Goal: Task Accomplishment & Management: Manage account settings

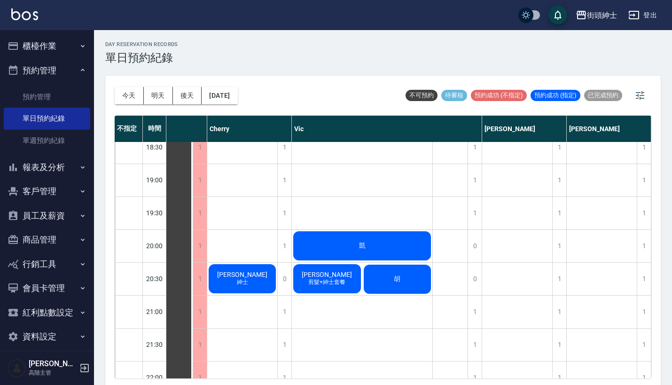
scroll to position [637, 48]
click at [237, 95] on button "[DATE]" at bounding box center [220, 95] width 36 height 17
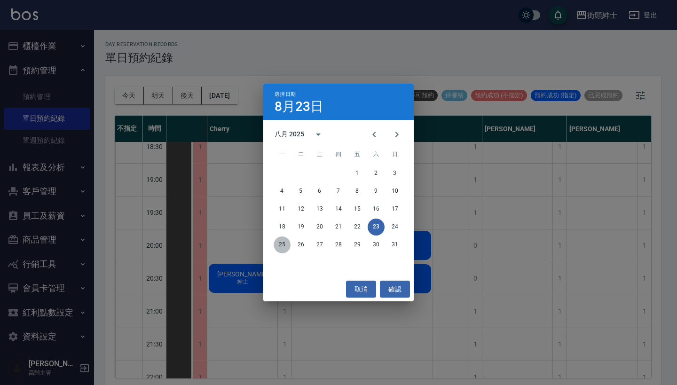
click at [284, 246] on button "25" at bounding box center [282, 244] width 17 height 17
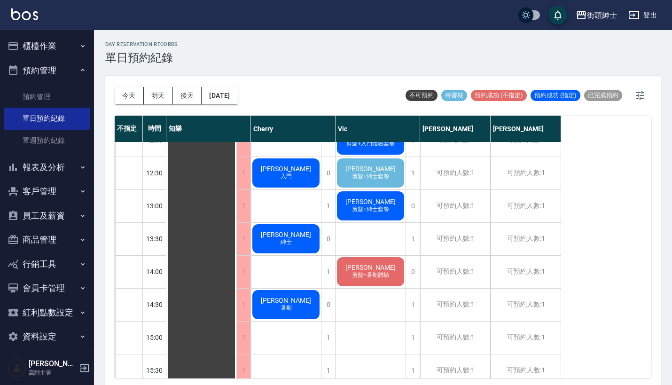
scroll to position [167, 0]
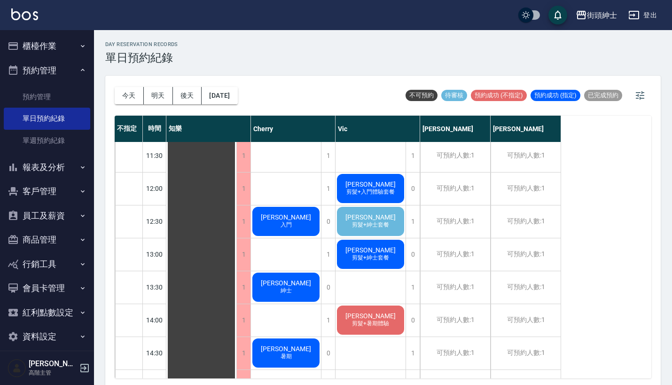
click at [288, 221] on span "剪髮+紳士套餐" at bounding box center [286, 221] width 4 height 0
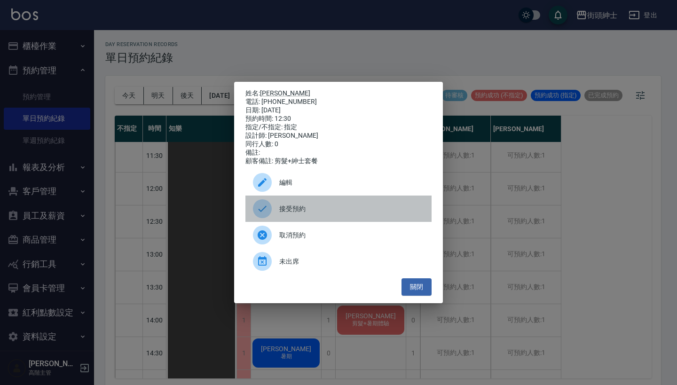
click at [364, 209] on span "接受預約" at bounding box center [351, 209] width 145 height 10
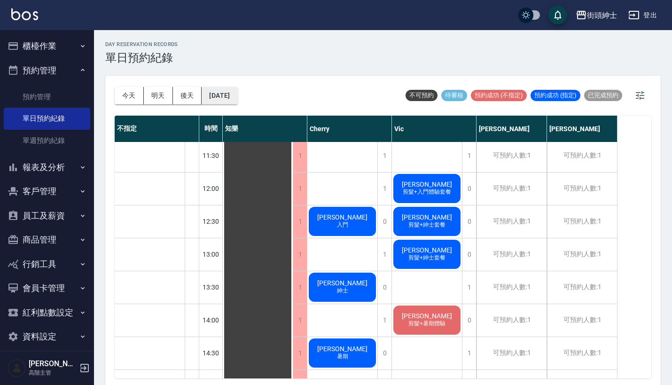
click at [234, 90] on button "[DATE]" at bounding box center [220, 95] width 36 height 17
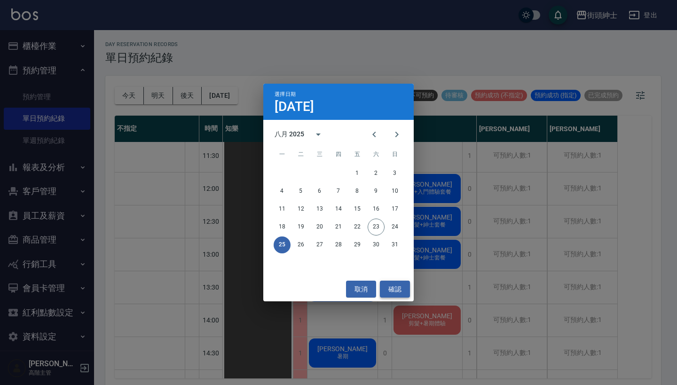
click at [399, 285] on button "確認" at bounding box center [395, 289] width 30 height 17
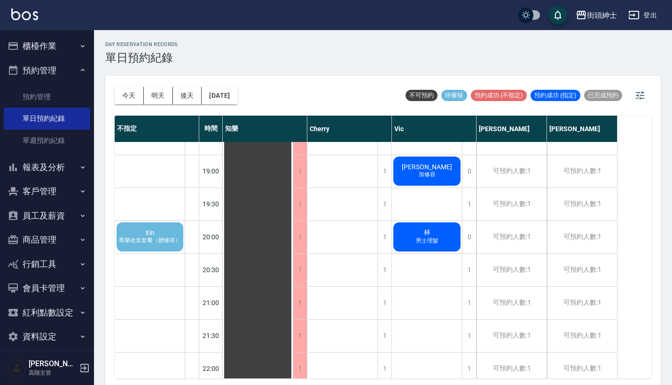
scroll to position [652, 0]
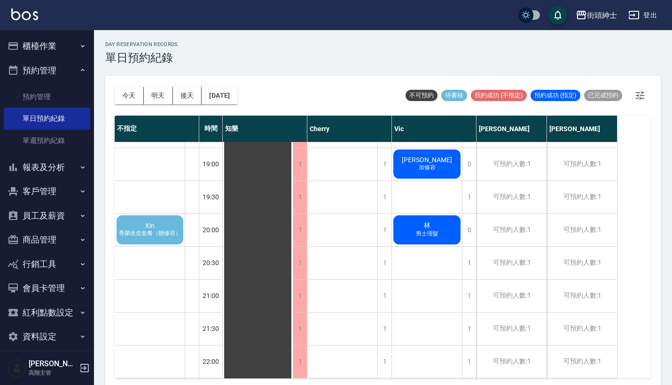
click at [154, 226] on span "Xin" at bounding box center [149, 226] width 13 height 8
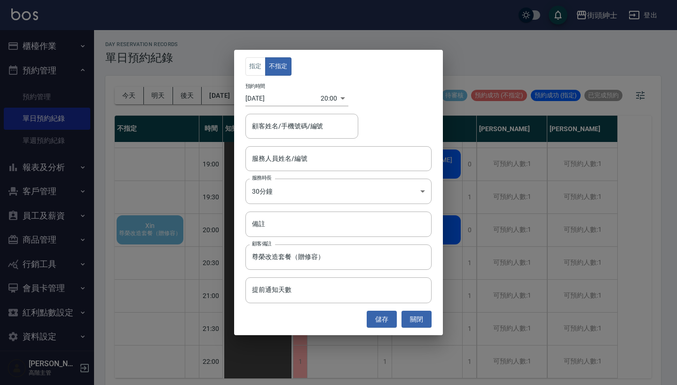
type input "Xin/0909769129"
click at [491, 200] on div "指定 不指定 預約時間 [DATE] 20:00 1756123200000 顧客姓名/手機號碼/編號 Xin/0909769129 顧客姓名/手機號碼/編號…" at bounding box center [338, 192] width 677 height 385
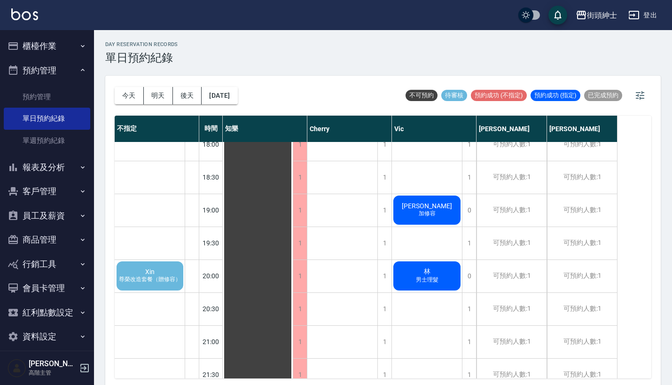
scroll to position [638, 0]
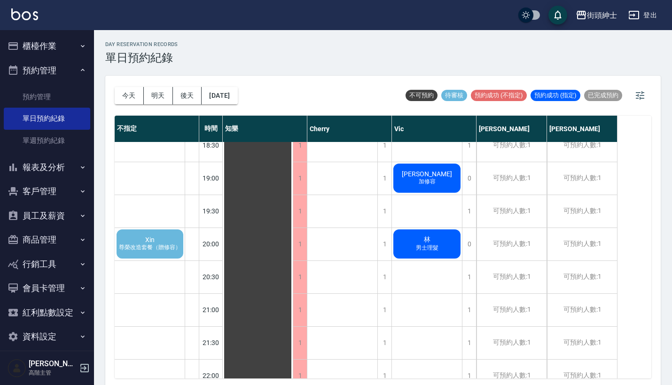
click at [167, 243] on span "尊榮改造套餐（贈修容）" at bounding box center [150, 247] width 66 height 8
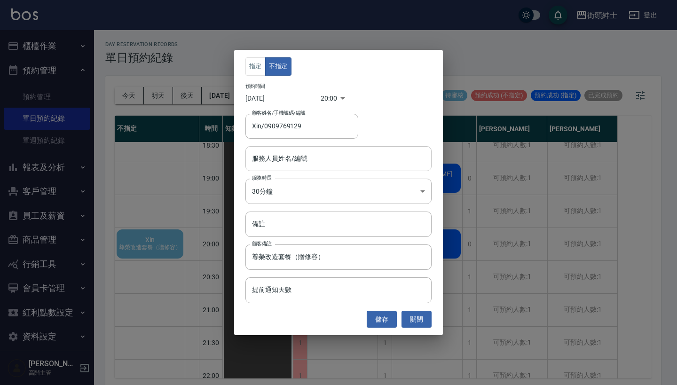
click at [317, 160] on input "服務人員姓名/編號" at bounding box center [339, 158] width 178 height 16
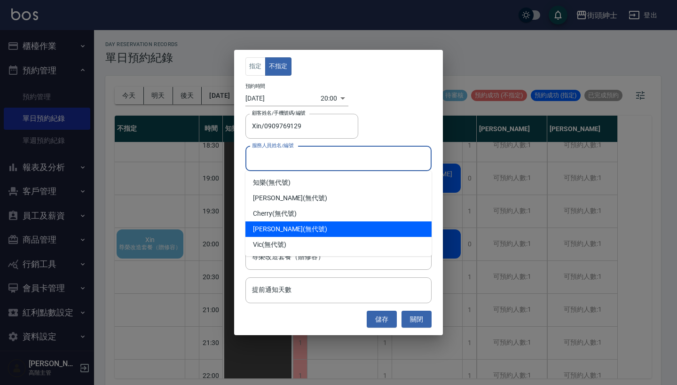
click at [293, 228] on div "[PERSON_NAME] (無代號)" at bounding box center [338, 229] width 186 height 16
type input "[PERSON_NAME](無代號)"
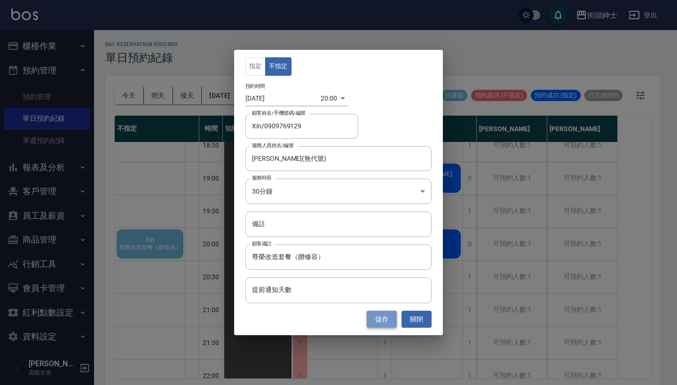
click at [381, 322] on button "儲存" at bounding box center [382, 319] width 30 height 17
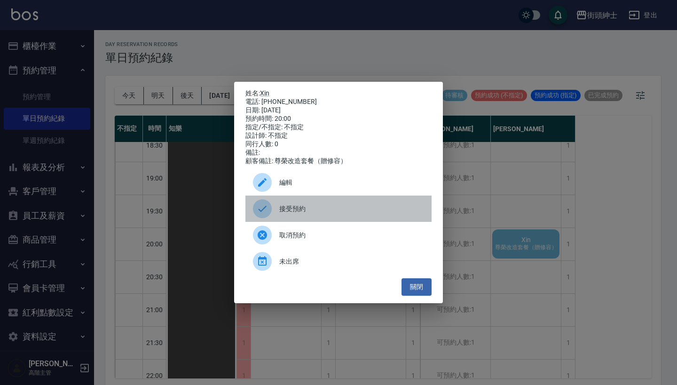
click at [300, 212] on span "接受預約" at bounding box center [351, 209] width 145 height 10
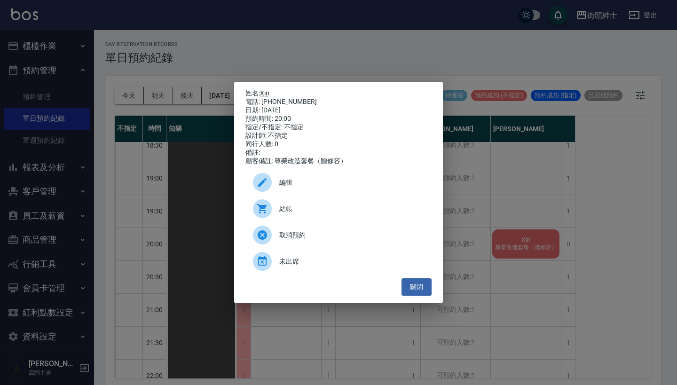
drag, startPoint x: 301, startPoint y: 100, endPoint x: 263, endPoint y: 92, distance: 38.5
click at [263, 92] on div "姓名: Xin 電話: [PHONE_NUMBER] 日期: [DATE] 預約時間: 20:00 指定/不指定: 不指定 設計師: 不指定 同行人數: 0 …" at bounding box center [338, 127] width 186 height 76
copy div "姓名: Xin 電話: [PHONE_NUMBER]"
click at [352, 50] on div "姓名: Xin 電話: [PHONE_NUMBER] 日期: [DATE] 預約時間: 20:00 指定/不指定: 不指定 設計師: 不指定 同行人數: 0 …" at bounding box center [338, 192] width 677 height 385
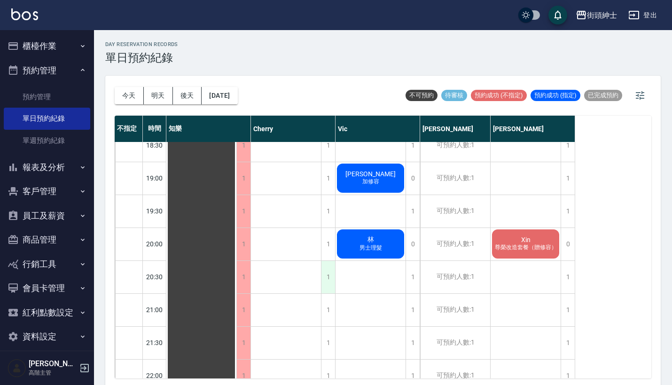
click at [332, 277] on div "1" at bounding box center [328, 277] width 14 height 32
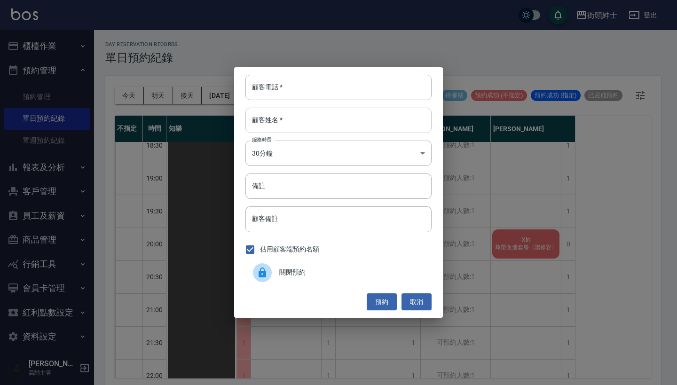
paste input "Xin 電話: [PHONE_NUMBER]"
type input "Xin 電話: [PHONE_NUMBER]"
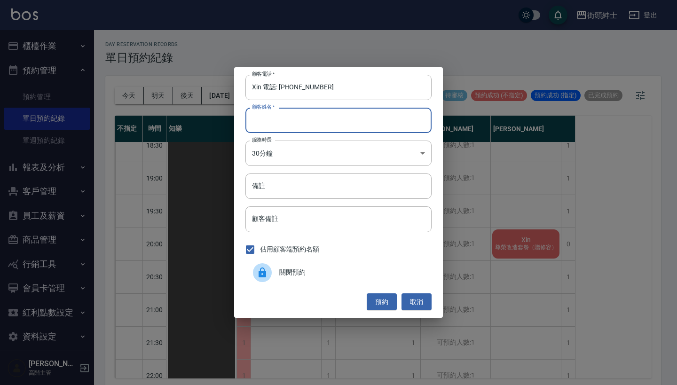
paste input "Xin 電話: [PHONE_NUMBER]"
type input "Xin 電話: [PHONE_NUMBER]"
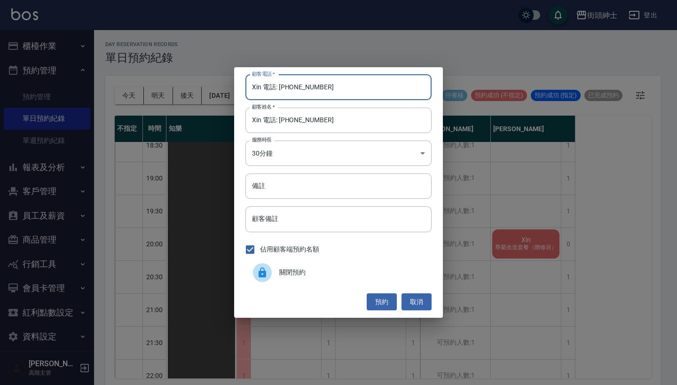
drag, startPoint x: 277, startPoint y: 87, endPoint x: 241, endPoint y: 87, distance: 36.2
click at [242, 87] on div "顧客電話   * Xin 電話: [PHONE_NUMBER] 顧客電話   * 顧客姓名   * Xin 電話: [PHONE_NUMBER] 顧客姓名  …" at bounding box center [338, 192] width 209 height 251
type input "0909769129"
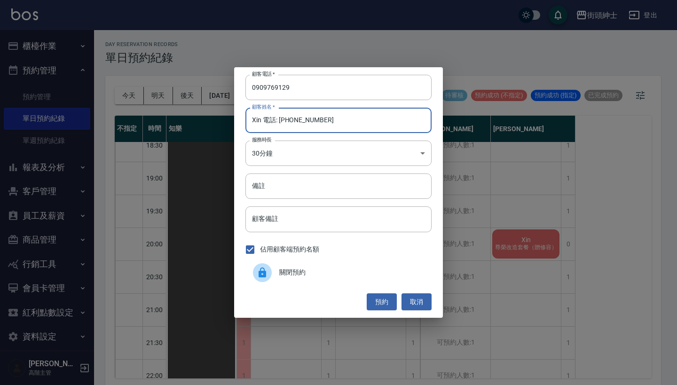
drag, startPoint x: 294, startPoint y: 120, endPoint x: 260, endPoint y: 119, distance: 33.9
click at [260, 119] on input "Xin 電話: [PHONE_NUMBER]" at bounding box center [338, 120] width 186 height 25
type input "Xin"
click at [269, 185] on input "備註" at bounding box center [338, 185] width 186 height 25
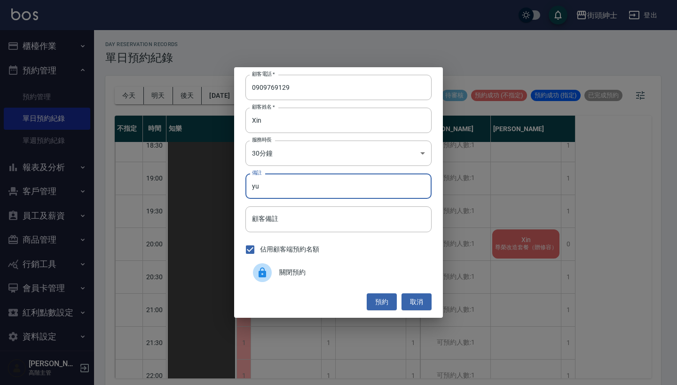
type input "y"
type input "[PERSON_NAME]"
click at [384, 304] on button "預約" at bounding box center [382, 301] width 30 height 17
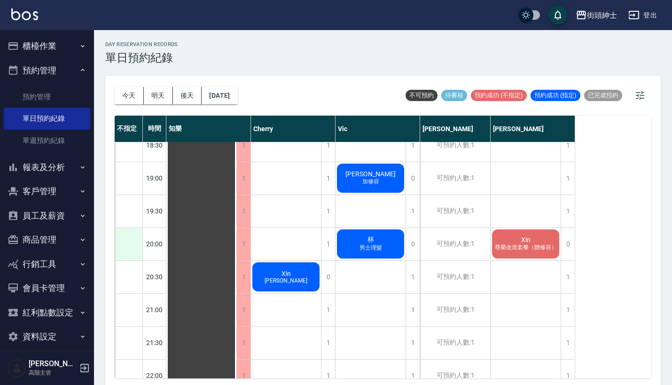
click at [139, 246] on div at bounding box center [128, 244] width 27 height 32
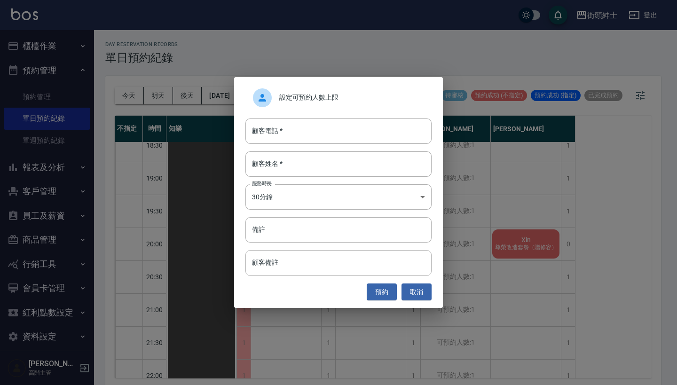
click at [557, 182] on div "設定可預約人數上限 顧客電話   * 顧客電話   * 顧客姓名   * 顧客姓名   * 服務時長 30分鐘 1 服務時長 備註 備註 顧客備註 顧客備註 …" at bounding box center [338, 192] width 677 height 385
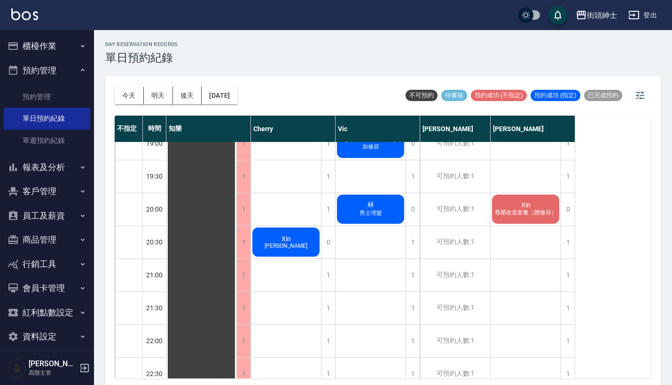
scroll to position [674, 0]
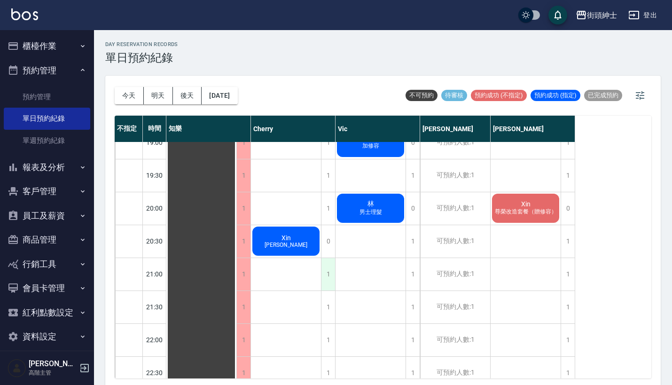
click at [323, 271] on div "1" at bounding box center [328, 274] width 14 height 32
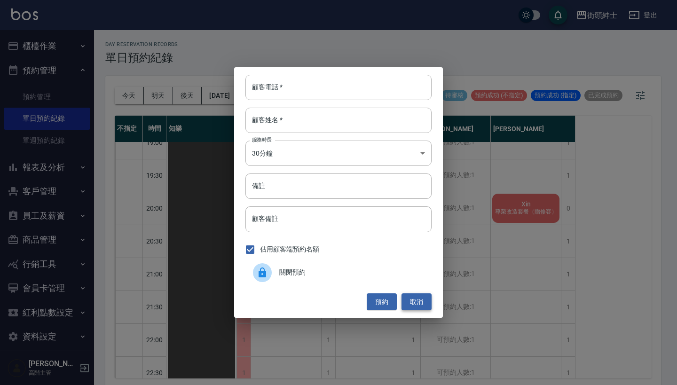
click at [408, 295] on button "取消" at bounding box center [416, 301] width 30 height 17
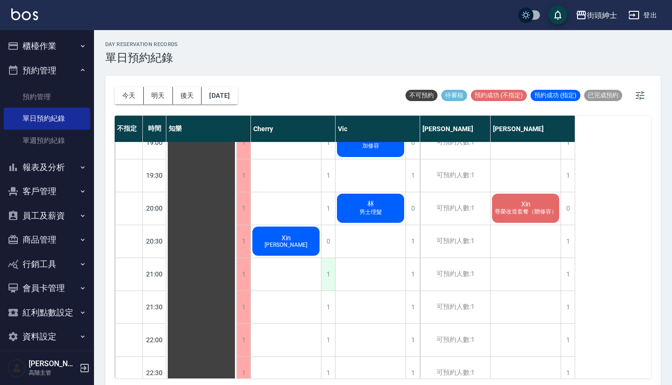
click at [328, 267] on div "1" at bounding box center [328, 274] width 14 height 32
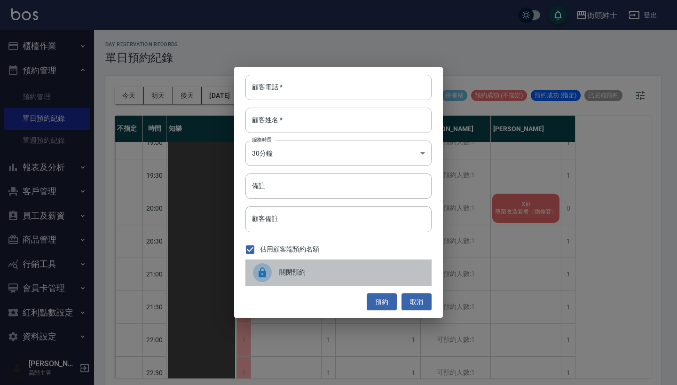
click at [270, 273] on div at bounding box center [262, 272] width 19 height 19
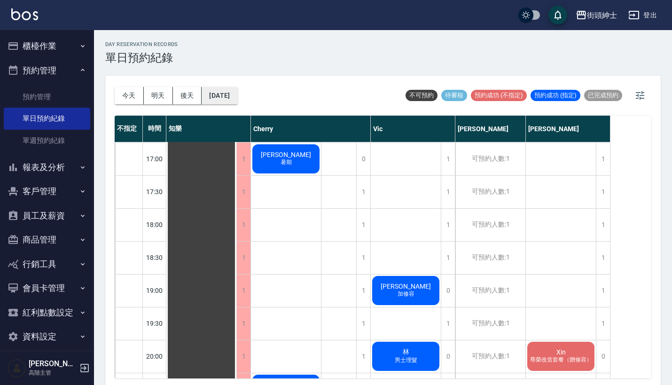
scroll to position [531, 0]
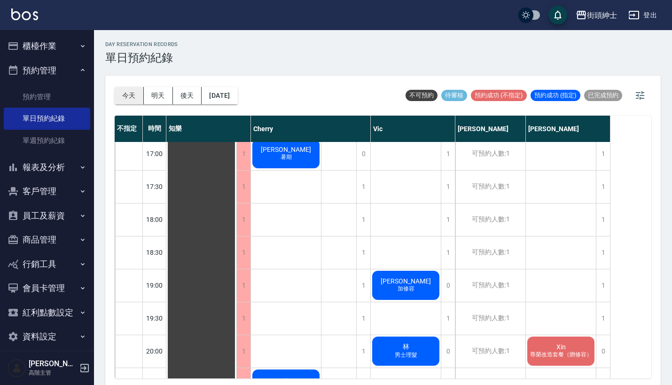
click at [130, 93] on button "今天" at bounding box center [129, 95] width 29 height 17
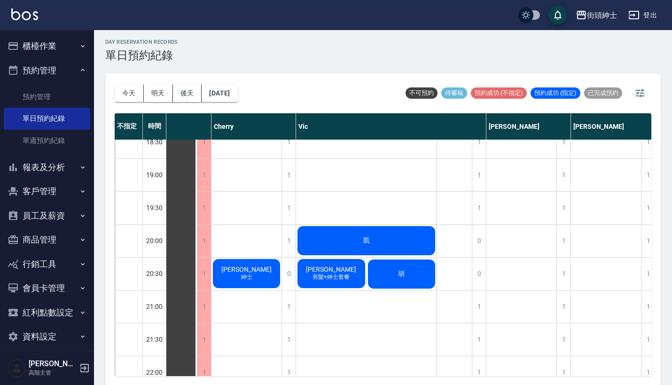
scroll to position [639, 47]
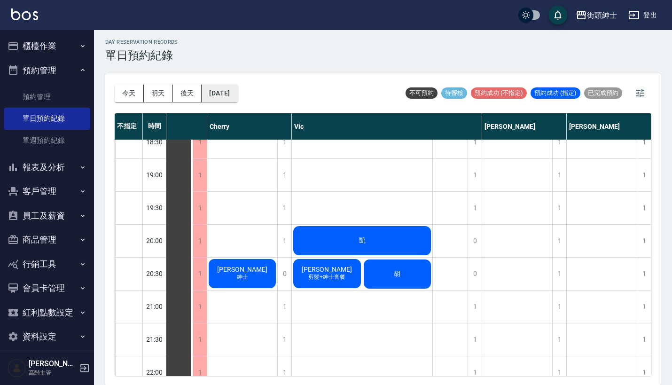
click at [237, 93] on button "[DATE]" at bounding box center [220, 93] width 36 height 17
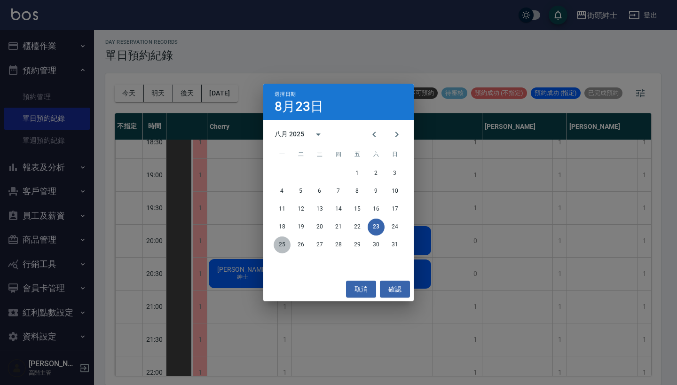
click at [277, 243] on button "25" at bounding box center [282, 244] width 17 height 17
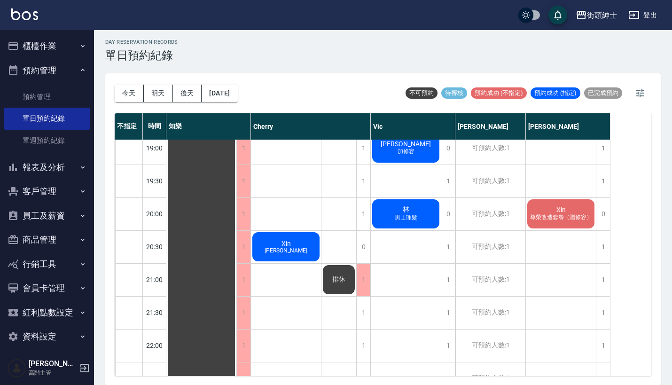
scroll to position [650, 0]
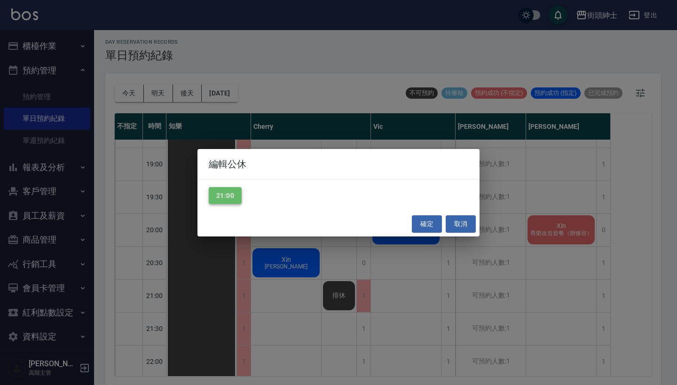
click at [230, 195] on button "21:00" at bounding box center [225, 195] width 33 height 17
click at [427, 224] on button "確定" at bounding box center [427, 223] width 30 height 17
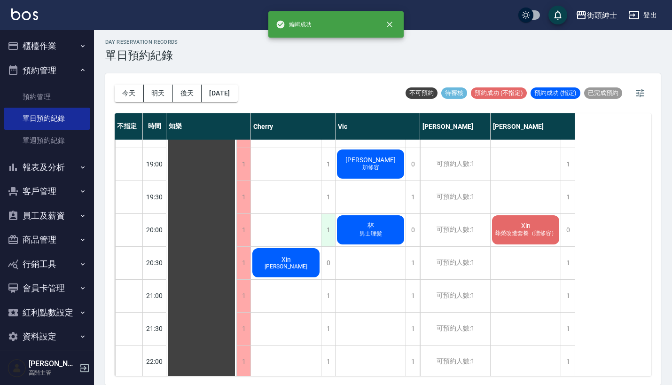
click at [331, 228] on div "1" at bounding box center [328, 230] width 14 height 32
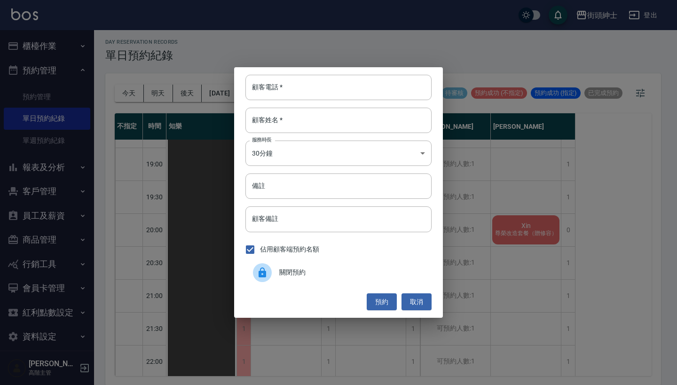
click at [284, 270] on span "關閉預約" at bounding box center [351, 272] width 145 height 10
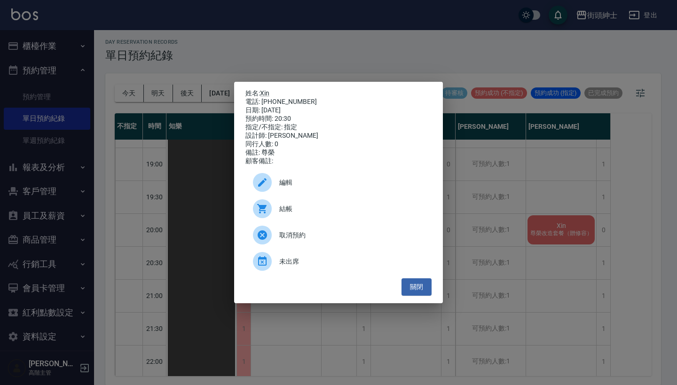
click at [316, 188] on span "編輯" at bounding box center [351, 183] width 145 height 10
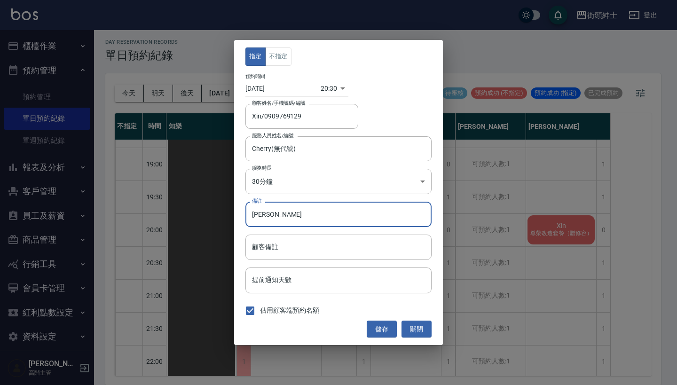
click at [321, 216] on input "[PERSON_NAME]" at bounding box center [338, 214] width 186 height 25
type input "尊榮 20:00"
click at [378, 331] on button "儲存" at bounding box center [382, 329] width 30 height 17
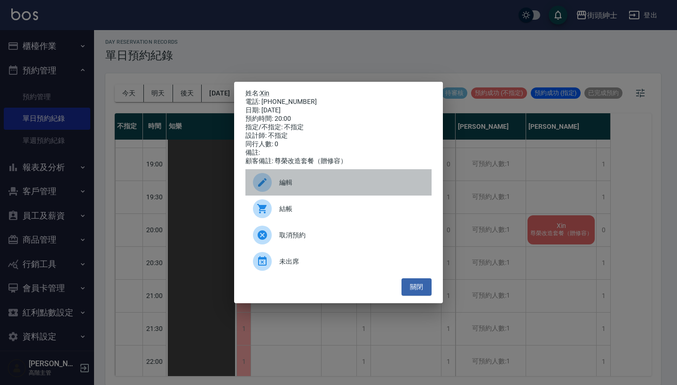
click at [291, 186] on span "編輯" at bounding box center [351, 183] width 145 height 10
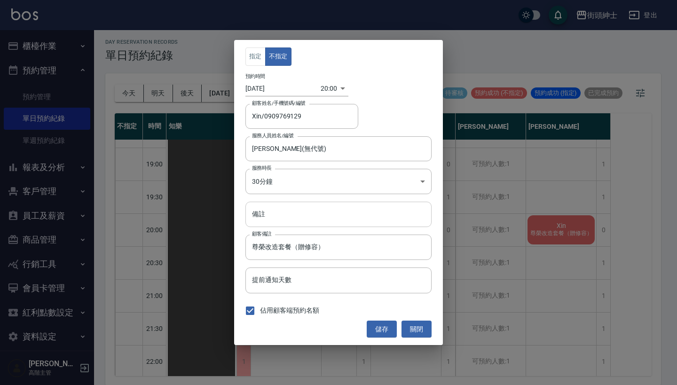
click at [312, 219] on input "備註" at bounding box center [338, 214] width 186 height 25
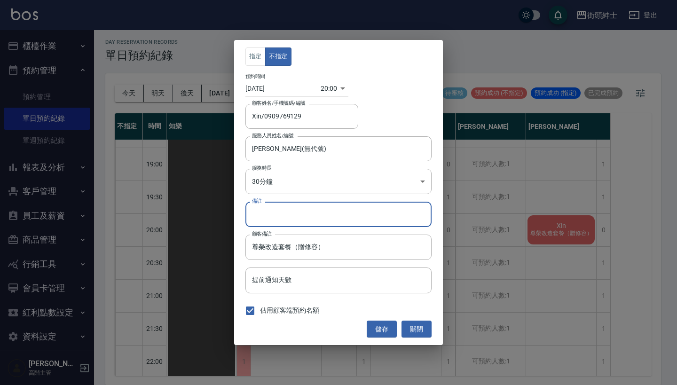
type input "ㄌ"
type input "x"
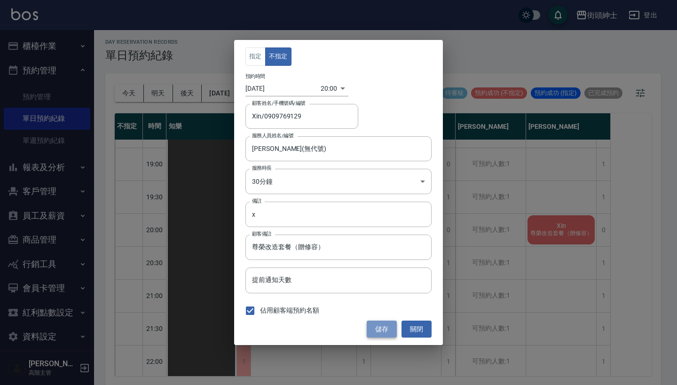
click at [384, 330] on button "儲存" at bounding box center [382, 329] width 30 height 17
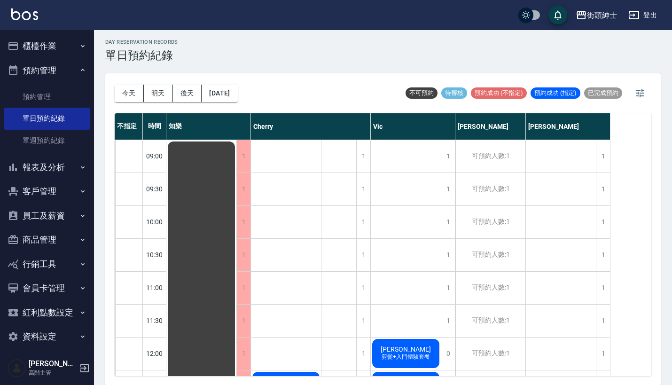
scroll to position [0, 0]
click at [237, 86] on button "[DATE]" at bounding box center [220, 93] width 36 height 17
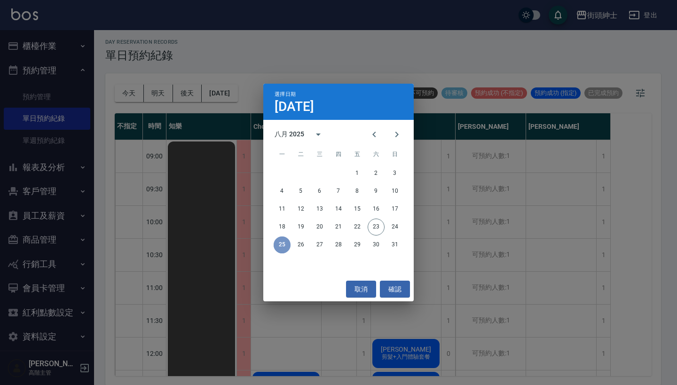
click at [287, 245] on button "25" at bounding box center [282, 244] width 17 height 17
click at [503, 252] on div "選擇日期 [DATE] 八月 2025 一 二 三 四 五 六 日 1 2 3 4 5 6 7 8 9 10 11 12 13 14 15 16 17 18 …" at bounding box center [338, 192] width 677 height 385
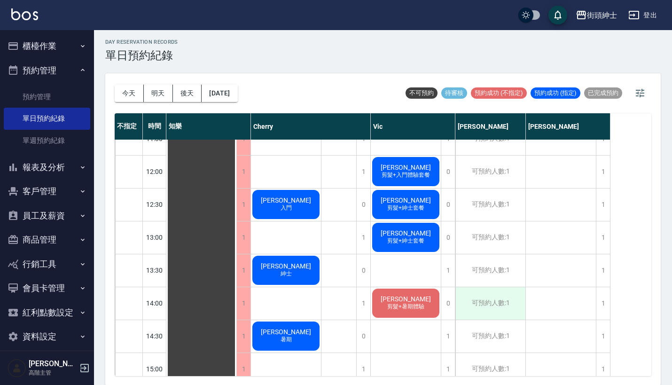
scroll to position [142, 0]
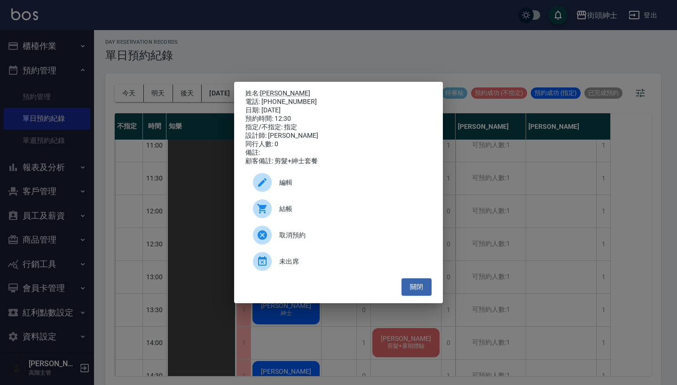
click at [580, 241] on div "姓名: [PERSON_NAME] 電話: [PHONE_NUMBER] 日期: [DATE] 預約時間: 12:30 指定/不指定: 指定 設計師: [PE…" at bounding box center [338, 192] width 677 height 385
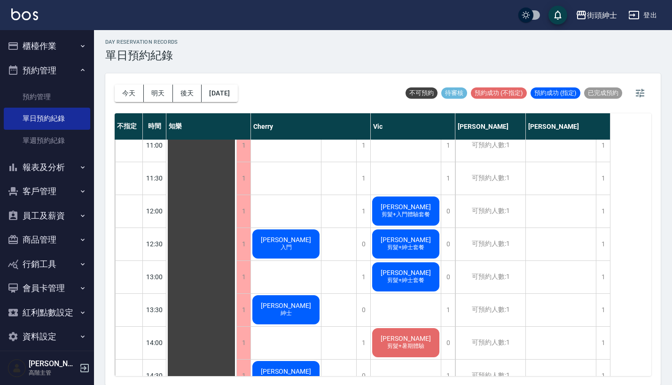
scroll to position [161, 0]
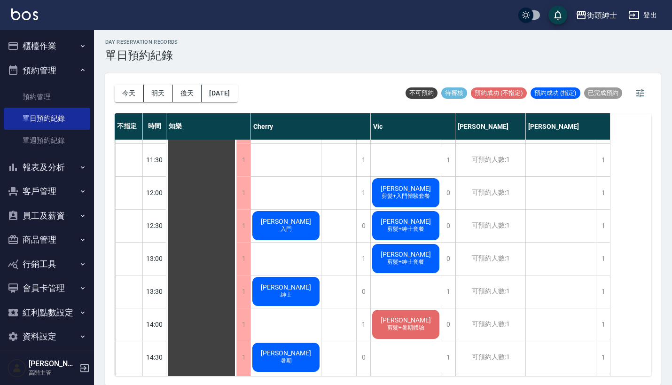
click at [288, 225] on span "剪髮+紳士套餐" at bounding box center [286, 225] width 4 height 0
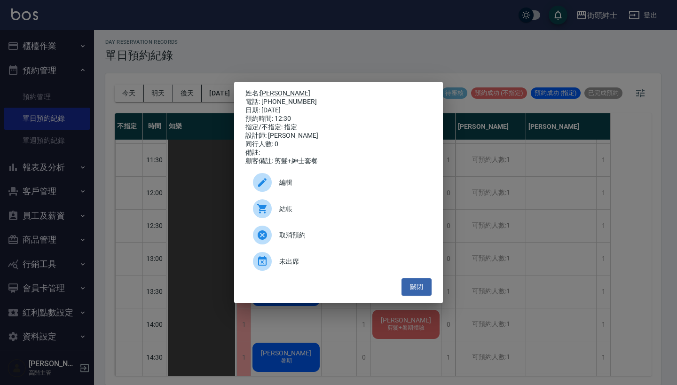
click at [336, 234] on div "取消預約" at bounding box center [338, 235] width 186 height 26
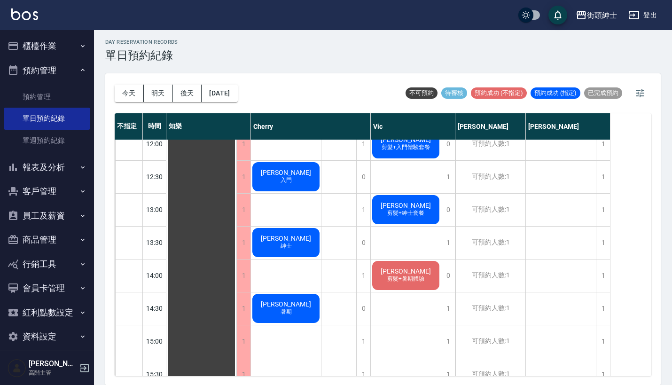
scroll to position [221, 0]
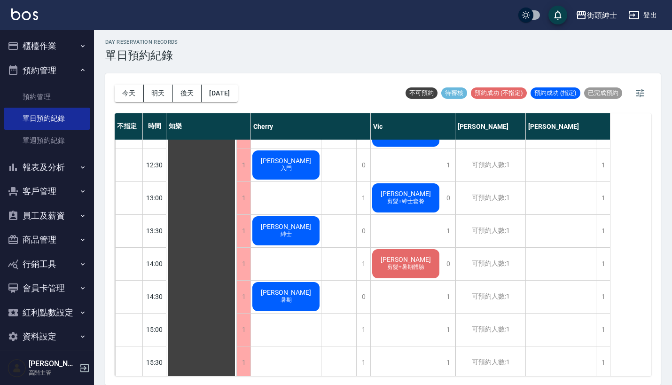
click at [58, 73] on button "預約管理" at bounding box center [47, 70] width 86 height 24
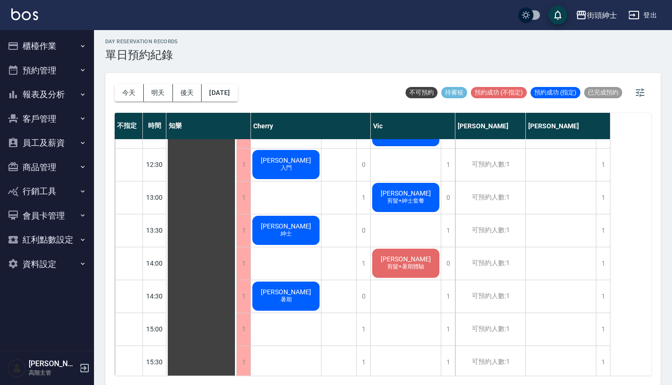
click at [73, 258] on button "資料設定" at bounding box center [47, 264] width 86 height 24
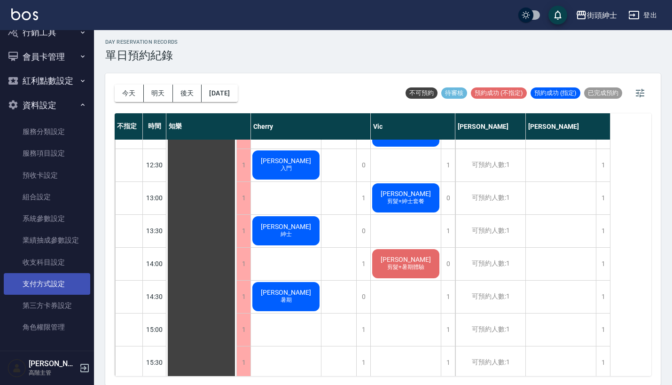
scroll to position [158, 0]
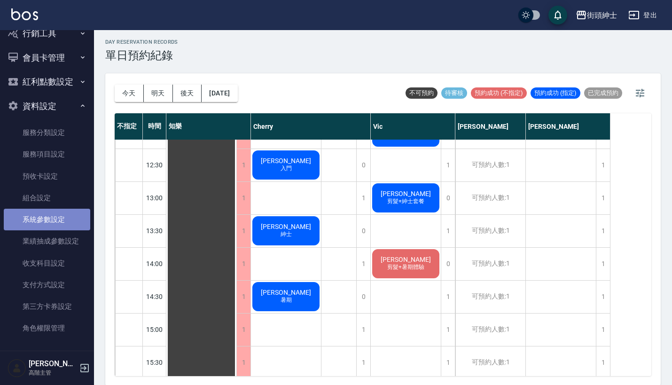
click at [62, 210] on link "系統參數設定" at bounding box center [47, 220] width 86 height 22
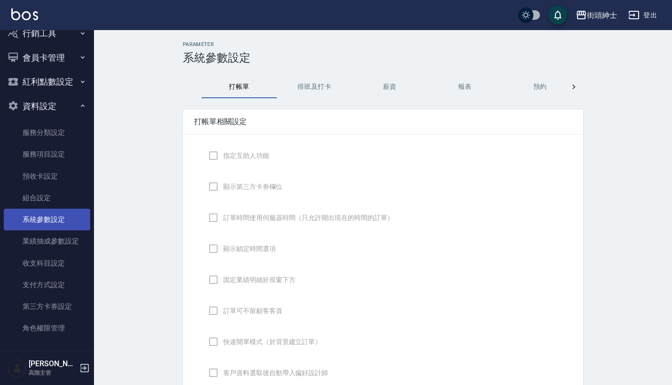
checkbox input "true"
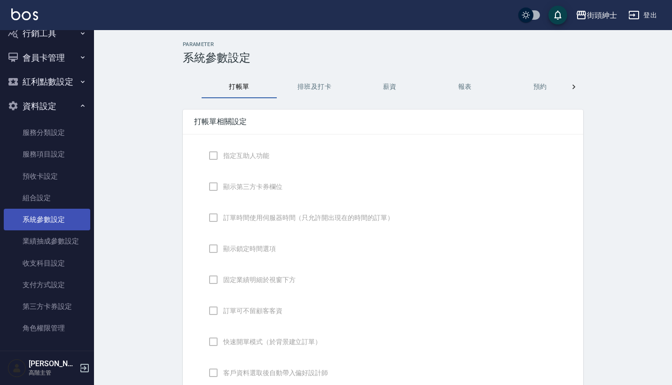
checkbox input "false"
type input "DESIGNATE"
checkbox input "true"
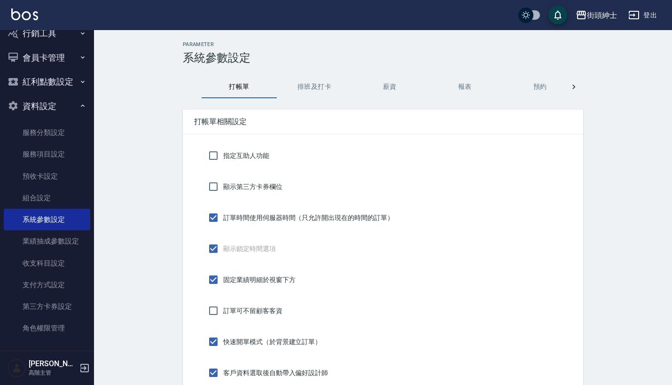
click at [530, 88] on button "預約" at bounding box center [539, 87] width 75 height 23
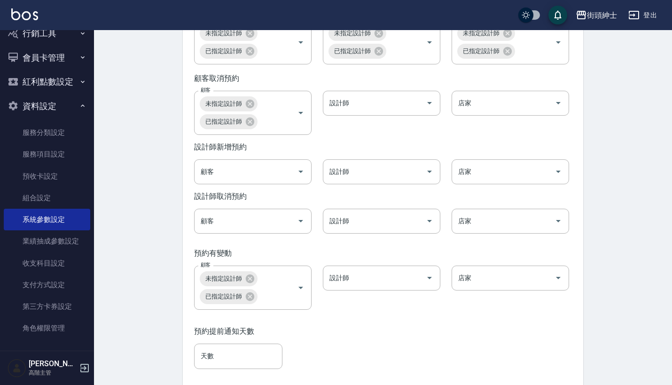
scroll to position [1420, 0]
click at [251, 283] on icon at bounding box center [250, 278] width 10 height 10
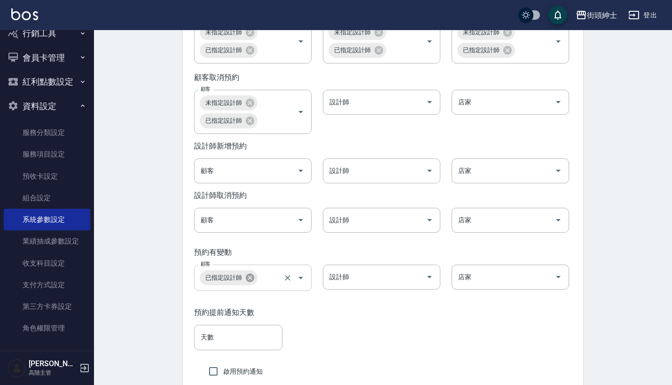
click at [251, 283] on icon at bounding box center [250, 278] width 10 height 10
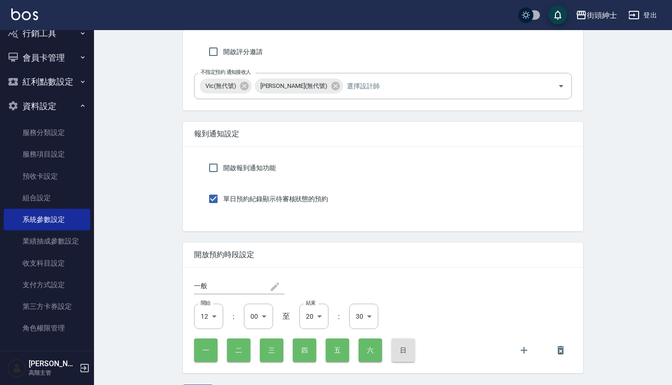
scroll to position [1809, 0]
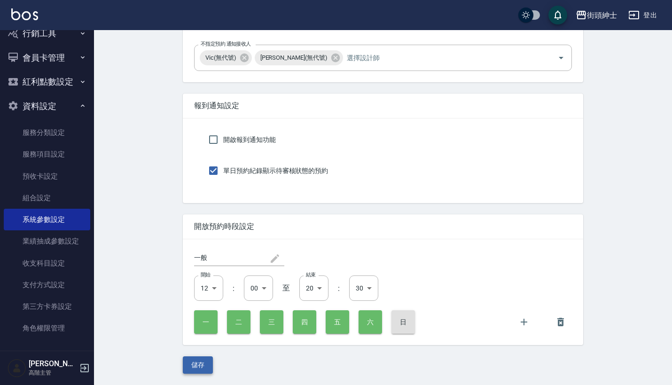
click at [199, 374] on button "儲存" at bounding box center [198, 364] width 30 height 17
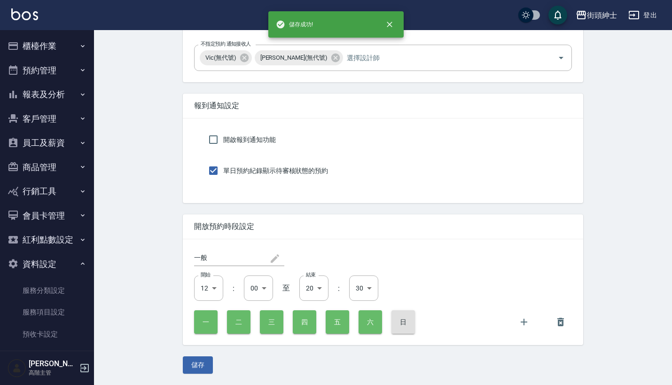
scroll to position [0, 0]
click at [68, 80] on button "預約管理" at bounding box center [47, 70] width 86 height 24
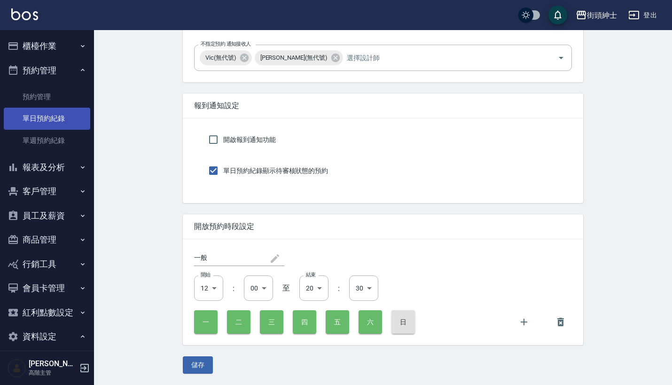
click at [62, 124] on link "單日預約紀錄" at bounding box center [47, 119] width 86 height 22
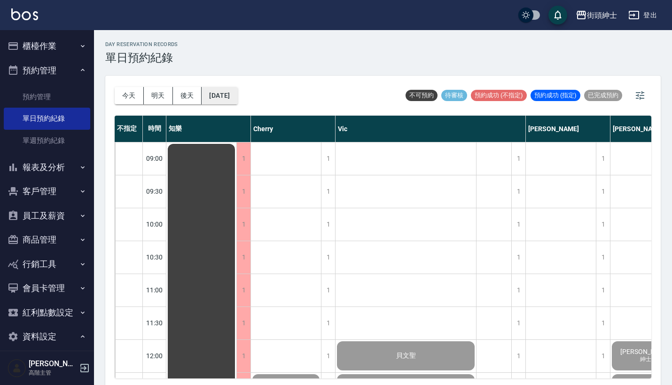
click at [237, 92] on button "[DATE]" at bounding box center [220, 95] width 36 height 17
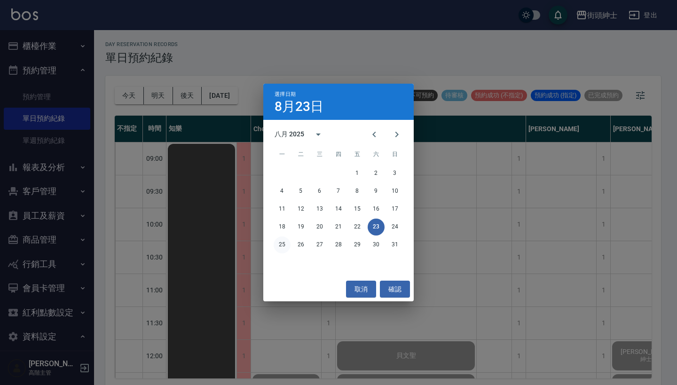
click at [284, 247] on button "25" at bounding box center [282, 244] width 17 height 17
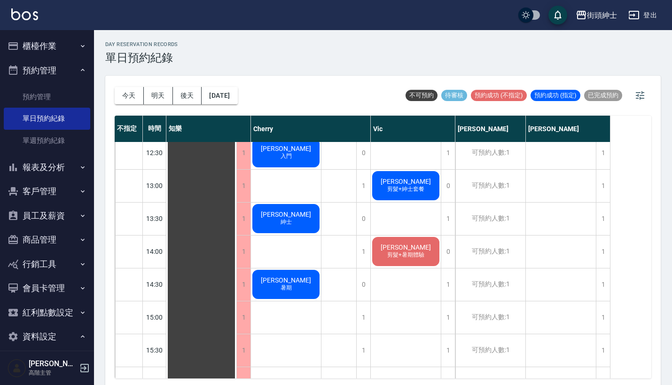
scroll to position [255, 0]
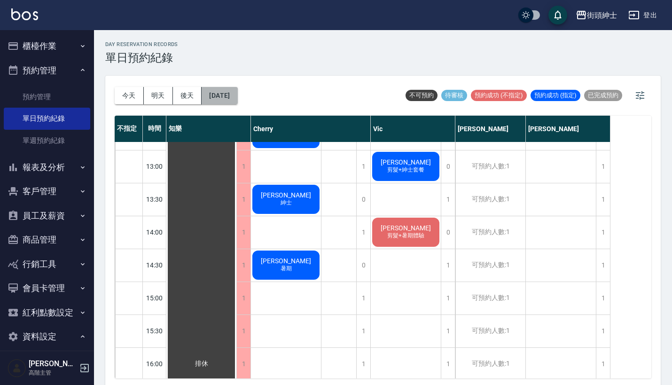
click at [237, 93] on button "[DATE]" at bounding box center [220, 95] width 36 height 17
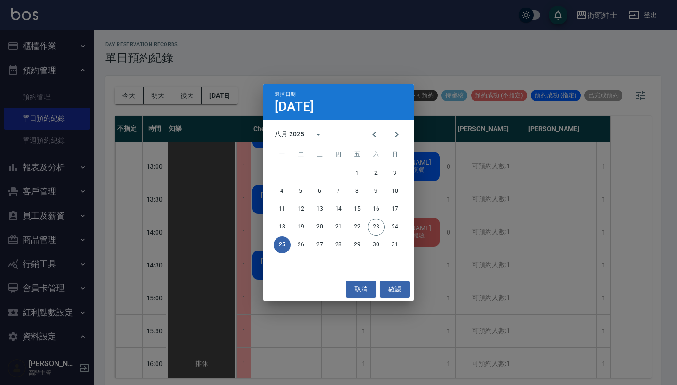
click at [464, 237] on div "選擇日期 [DATE] 八月 2025 一 二 三 四 五 六 日 1 2 3 4 5 6 7 8 9 10 11 12 13 14 15 16 17 18 …" at bounding box center [338, 192] width 677 height 385
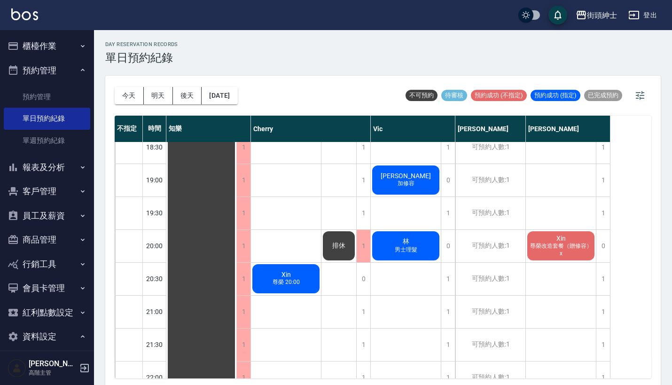
scroll to position [644, 0]
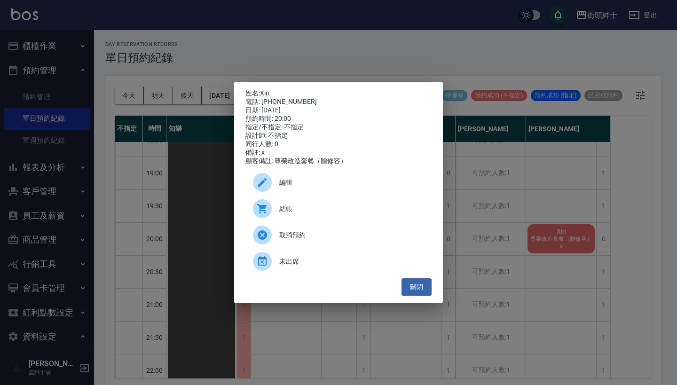
click at [356, 239] on span "取消預約" at bounding box center [351, 235] width 145 height 10
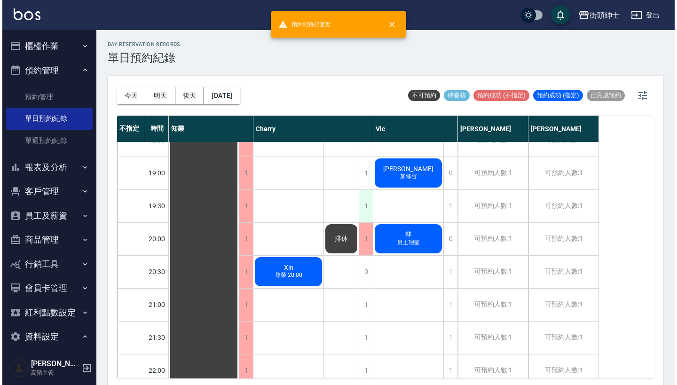
scroll to position [653, 0]
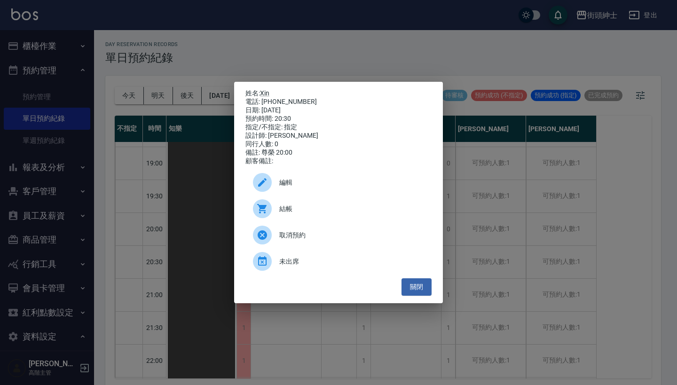
click at [519, 229] on div "姓名: Xin 電話: [PHONE_NUMBER] 日期: [DATE] 預約時間: 20:30 指定/不指定: 指定 設計師: [PERSON_NAME]…" at bounding box center [338, 192] width 677 height 385
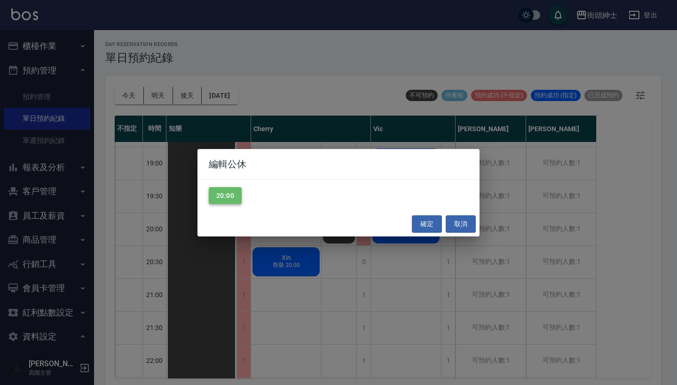
click at [226, 193] on button "20:00" at bounding box center [225, 195] width 33 height 17
click at [429, 220] on button "確定" at bounding box center [427, 223] width 30 height 17
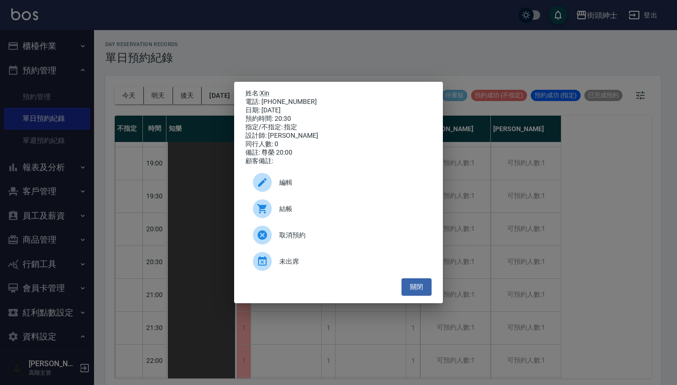
click at [330, 180] on div "編輯" at bounding box center [338, 182] width 186 height 26
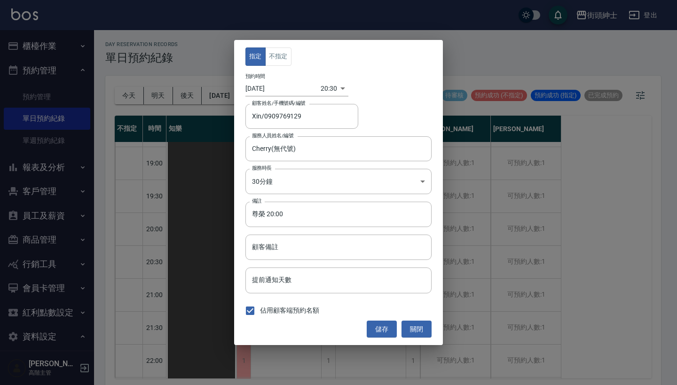
click at [329, 89] on body "街頭紳士 登出 櫃檯作業 打帳單 帳單列表 掛單列表 座位開單 營業儀表板 現金收支登錄 高階收支登錄 材料自購登錄 每日結帳 排班表 現場電腦打卡 掃碼打卡…" at bounding box center [338, 194] width 677 height 388
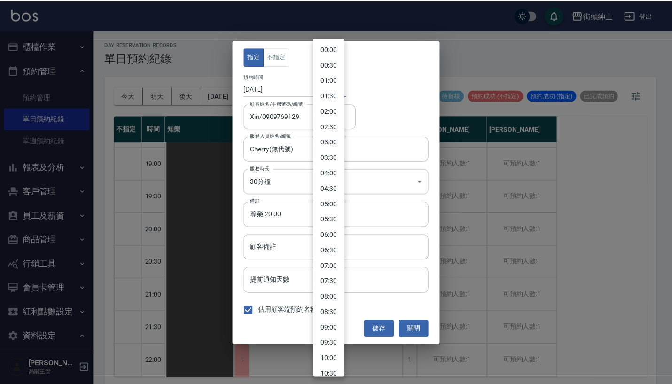
scroll to position [412, 0]
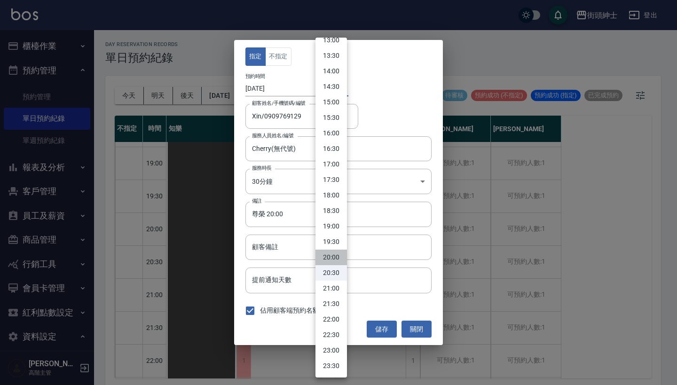
click at [331, 258] on li "20:00" at bounding box center [330, 258] width 31 height 16
type input "1756123200000"
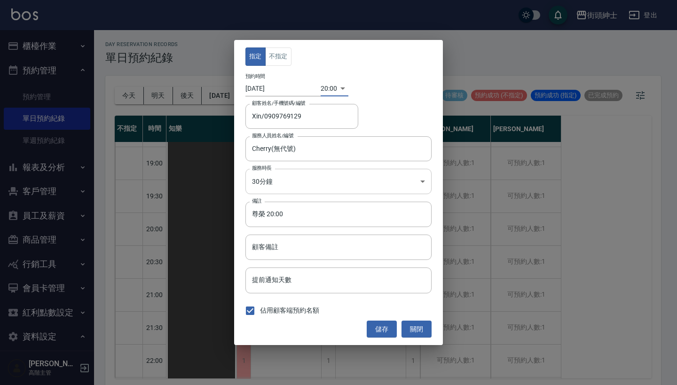
click at [340, 192] on body "街頭紳士 登出 櫃檯作業 打帳單 帳單列表 掛單列表 座位開單 營業儀表板 現金收支登錄 高階收支登錄 材料自購登錄 每日結帳 排班表 現場電腦打卡 掃碼打卡…" at bounding box center [338, 194] width 677 height 388
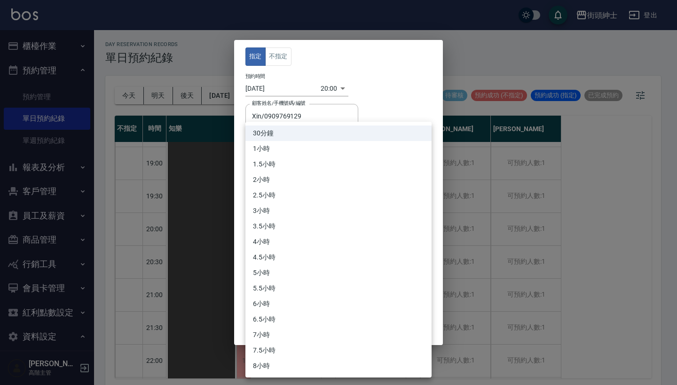
click at [335, 153] on li "1小時" at bounding box center [338, 149] width 186 height 16
type input "2"
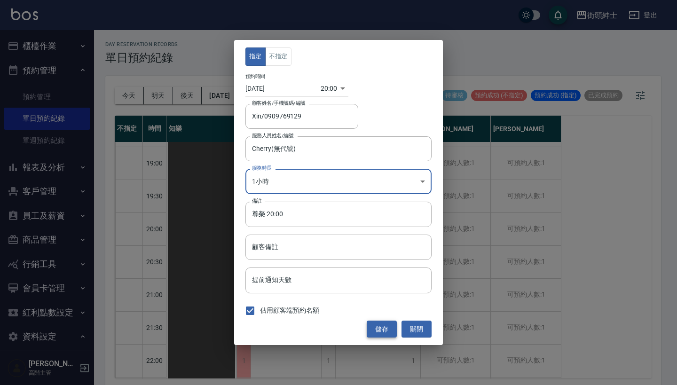
click at [387, 330] on button "儲存" at bounding box center [382, 329] width 30 height 17
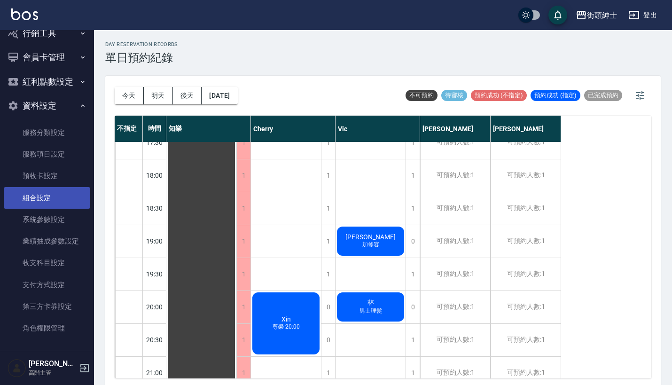
scroll to position [230, 0]
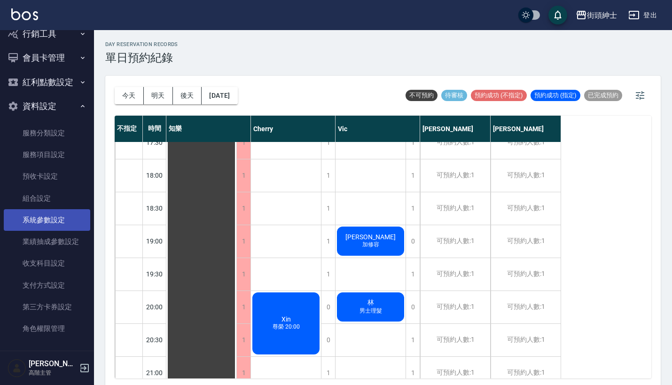
click at [48, 221] on link "系統參數設定" at bounding box center [47, 220] width 86 height 22
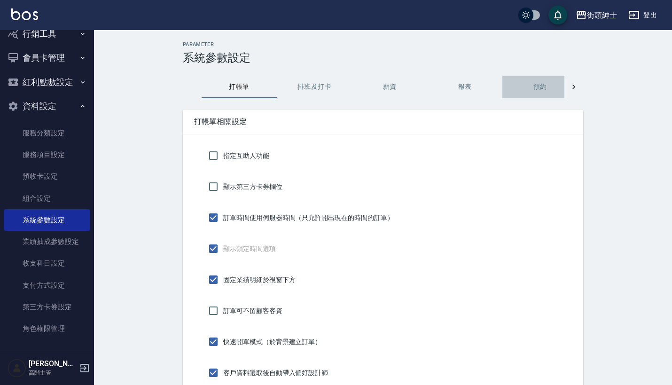
click at [527, 91] on button "預約" at bounding box center [539, 87] width 75 height 23
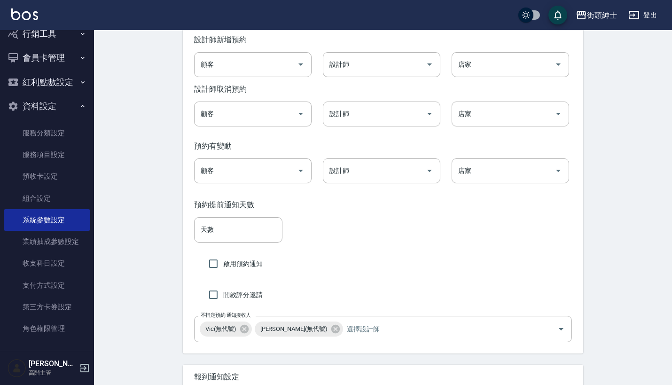
scroll to position [1531, 0]
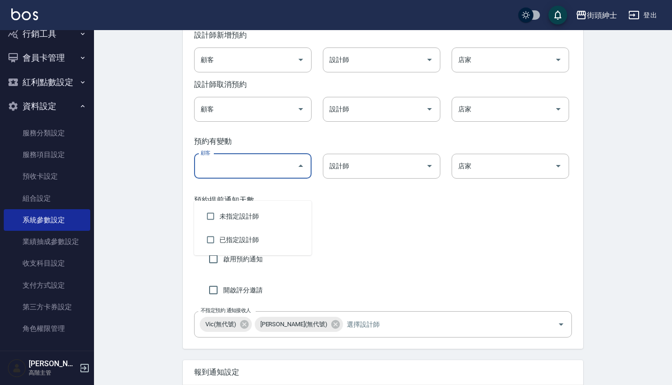
click at [263, 174] on input "顧客" at bounding box center [245, 166] width 95 height 16
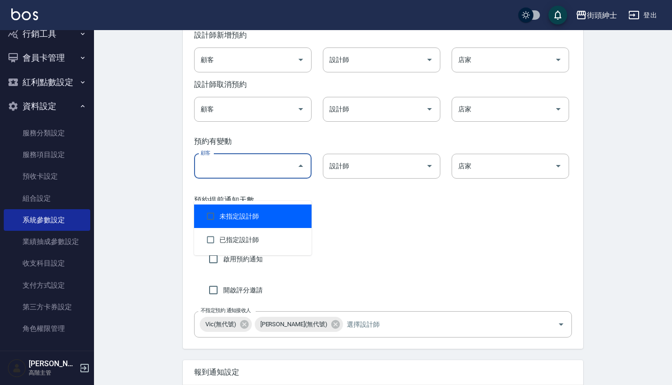
click at [267, 217] on li "未指定設計師" at bounding box center [253, 216] width 118 height 24
checkbox input "true"
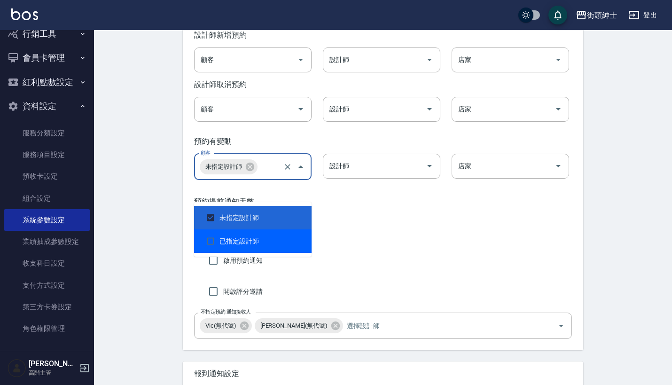
click at [268, 242] on li "已指定設計師" at bounding box center [253, 241] width 118 height 24
checkbox input "true"
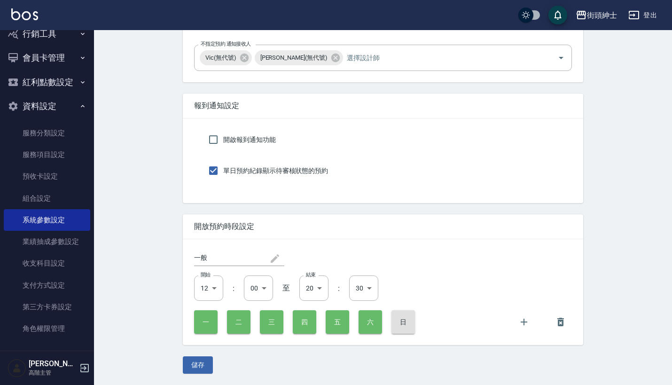
scroll to position [1839, 0]
click at [202, 363] on button "儲存" at bounding box center [198, 364] width 30 height 17
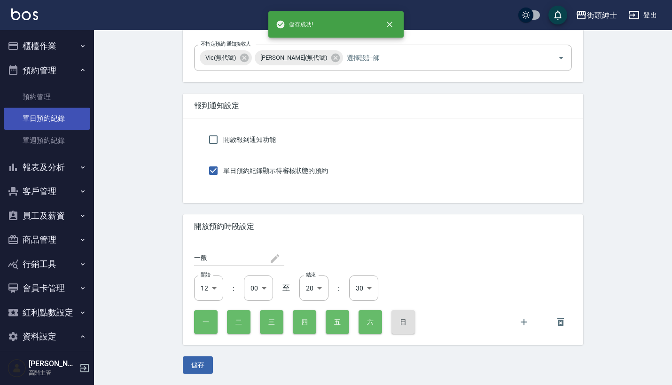
scroll to position [0, 0]
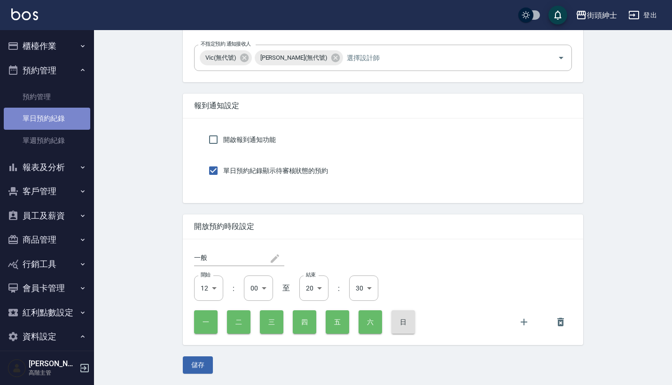
click at [54, 121] on link "單日預約紀錄" at bounding box center [47, 119] width 86 height 22
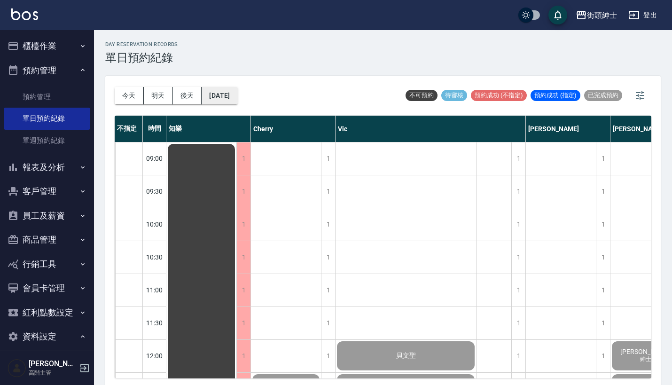
click at [232, 97] on button "[DATE]" at bounding box center [220, 95] width 36 height 17
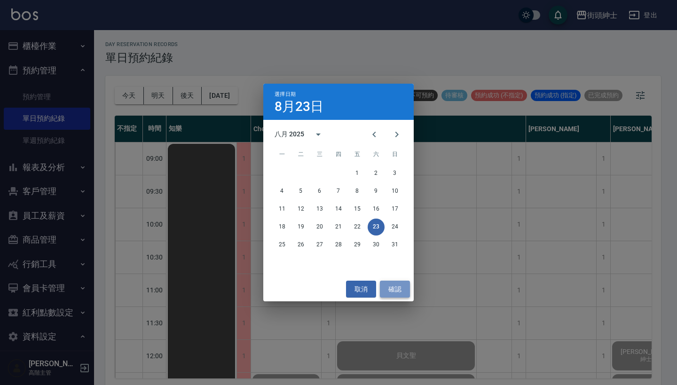
click at [390, 292] on button "確認" at bounding box center [395, 289] width 30 height 17
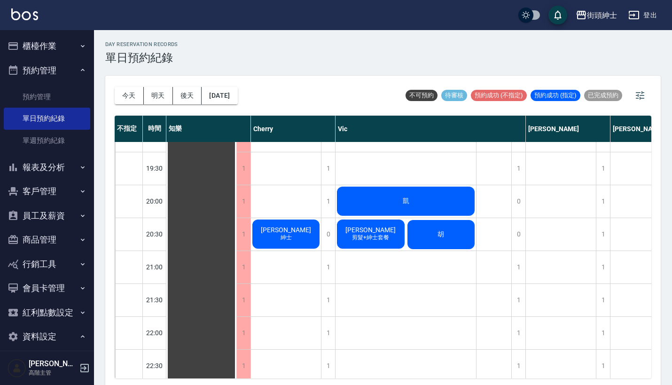
scroll to position [646, 0]
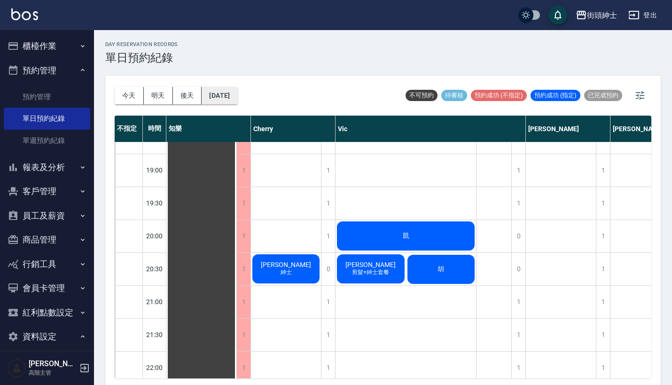
click at [237, 92] on button "[DATE]" at bounding box center [220, 95] width 36 height 17
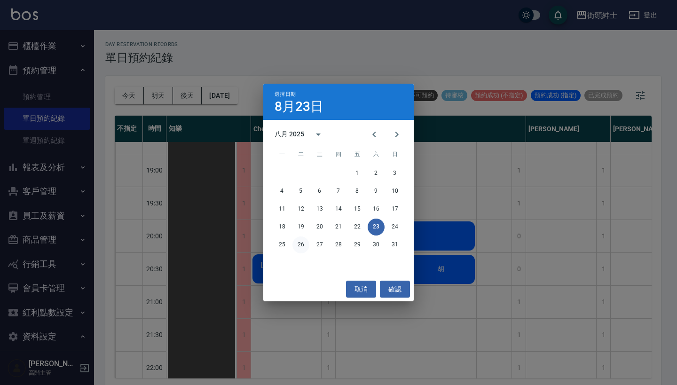
click at [301, 245] on button "26" at bounding box center [300, 244] width 17 height 17
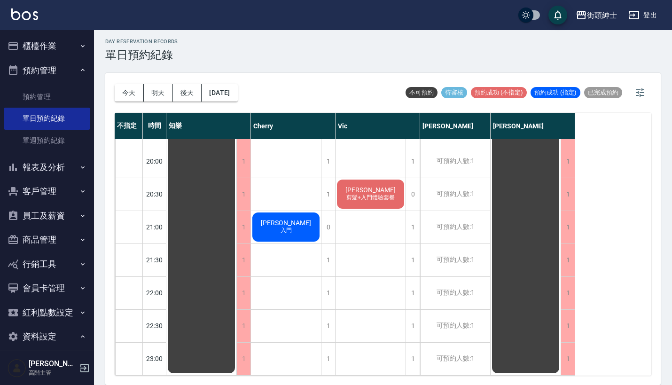
scroll to position [2, 0]
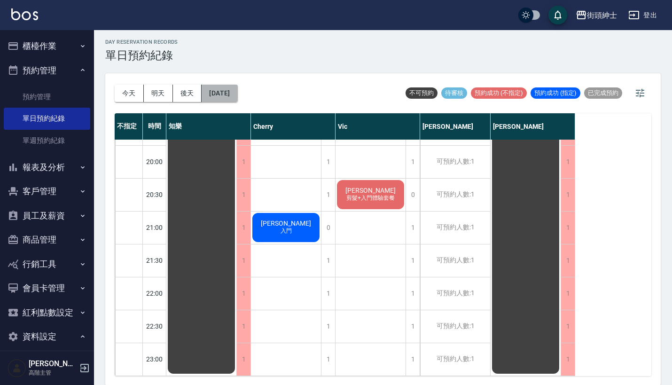
click at [237, 88] on button "[DATE]" at bounding box center [220, 93] width 36 height 17
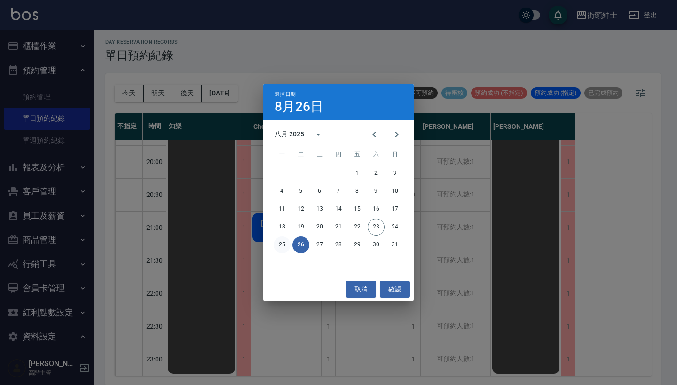
click at [283, 244] on button "25" at bounding box center [282, 244] width 17 height 17
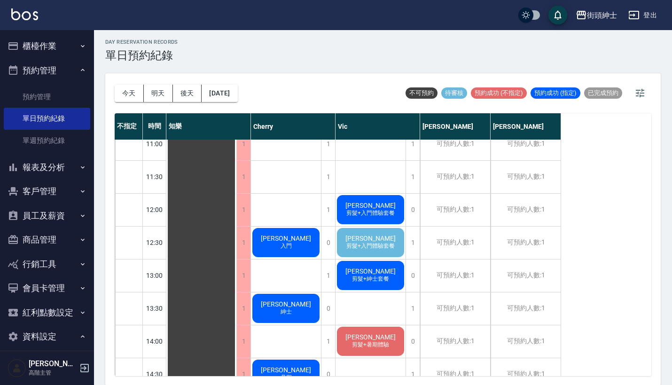
scroll to position [147, 0]
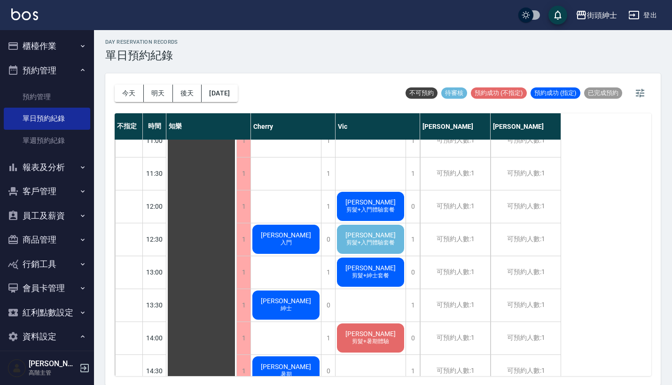
click at [288, 239] on span "剪髮+入門體驗套餐" at bounding box center [286, 239] width 4 height 0
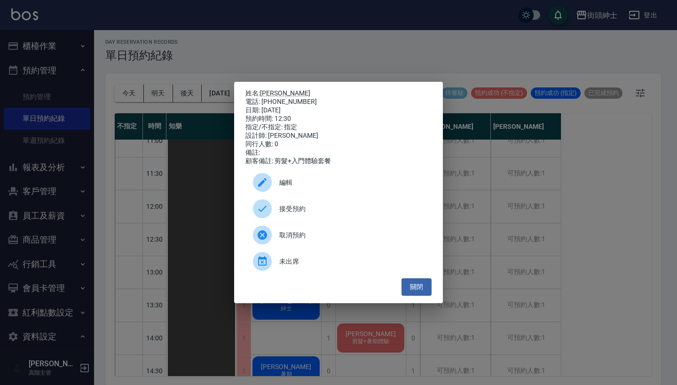
click at [341, 212] on span "接受預約" at bounding box center [351, 209] width 145 height 10
